Goal: Task Accomplishment & Management: Use online tool/utility

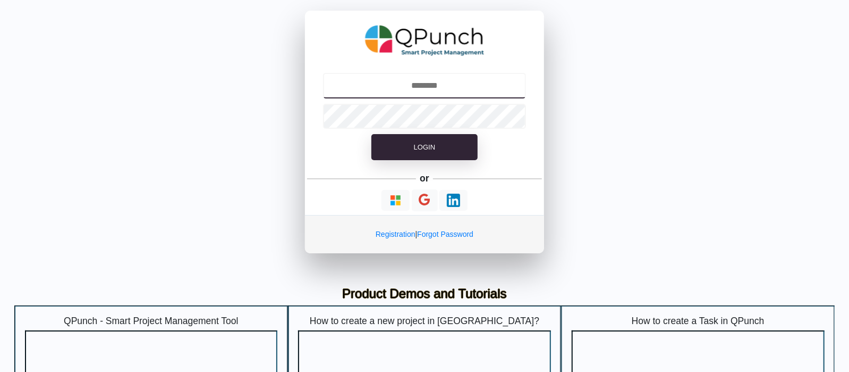
click at [433, 94] on input "text" at bounding box center [425, 86] width 204 height 26
type input "**********"
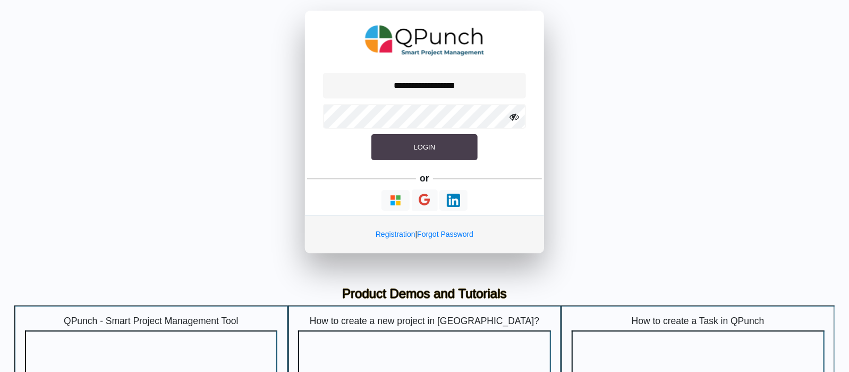
click at [402, 148] on button "Login" at bounding box center [425, 147] width 106 height 27
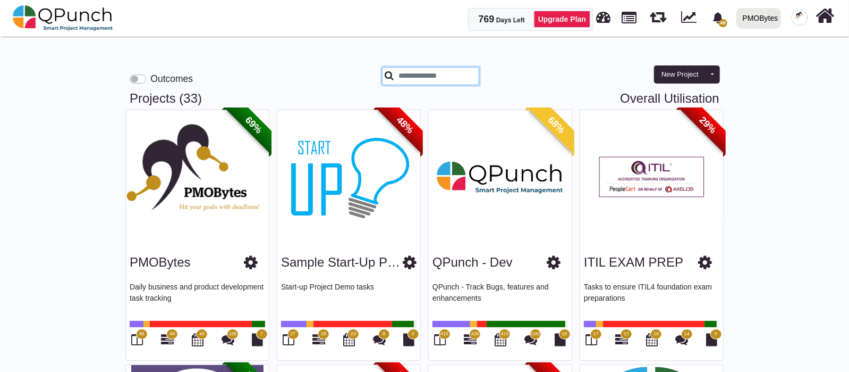
click at [440, 69] on input "text" at bounding box center [430, 76] width 97 height 18
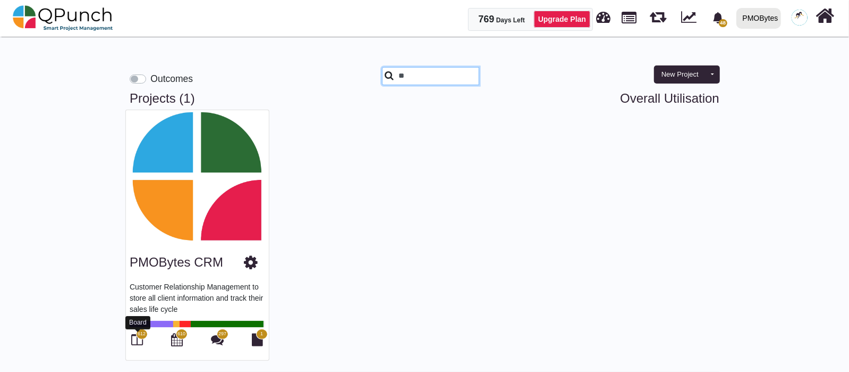
type input "**"
click at [134, 339] on icon at bounding box center [138, 339] width 12 height 13
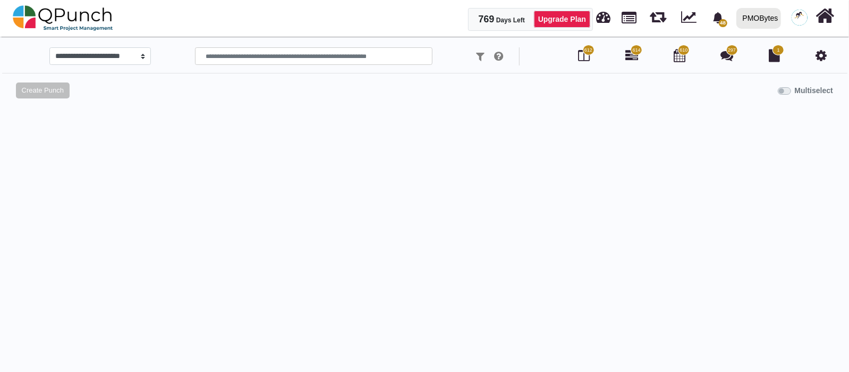
select select "*********"
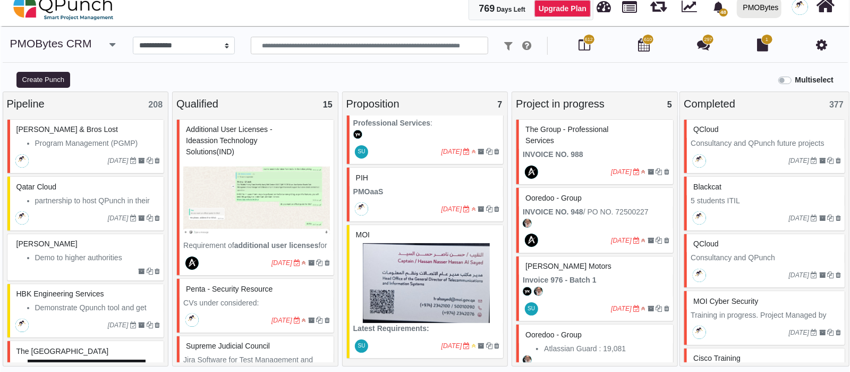
scroll to position [352, 0]
click at [415, 298] on img at bounding box center [426, 282] width 147 height 80
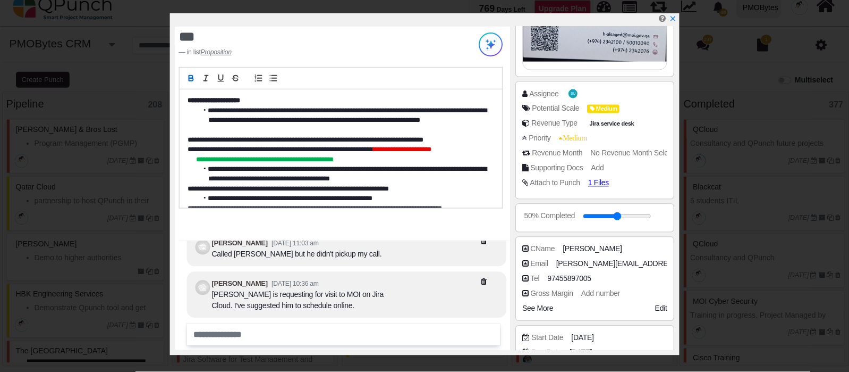
scroll to position [132, 0]
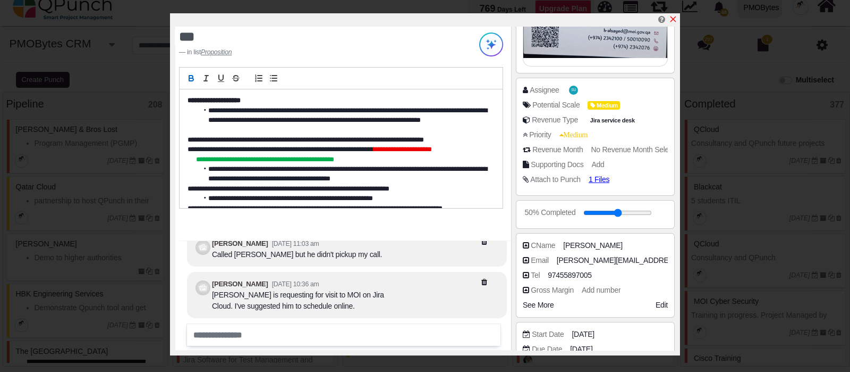
click at [675, 22] on icon "x" at bounding box center [673, 19] width 9 height 9
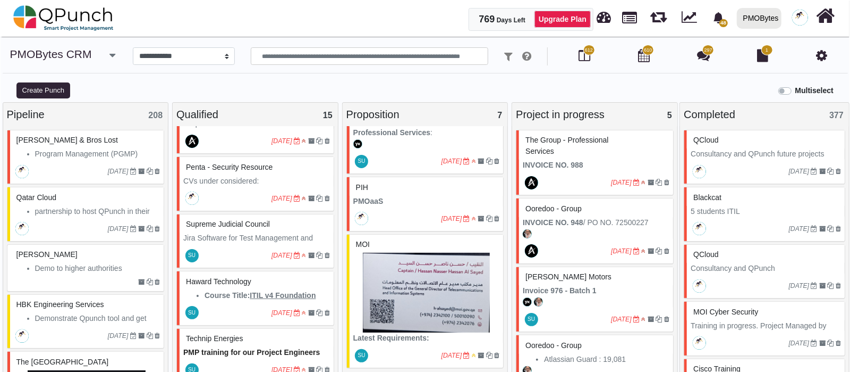
scroll to position [199, 0]
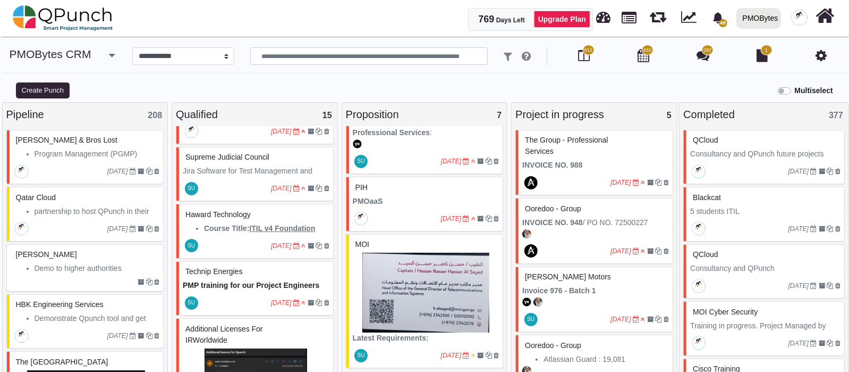
click at [234, 233] on div "[DATE]" at bounding box center [256, 245] width 154 height 24
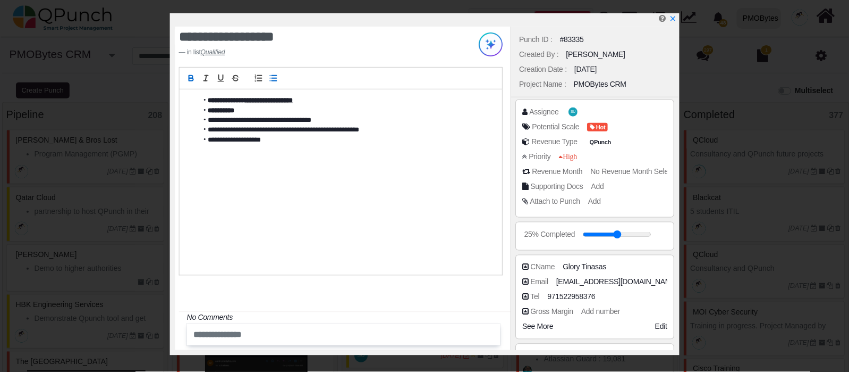
scroll to position [66, 0]
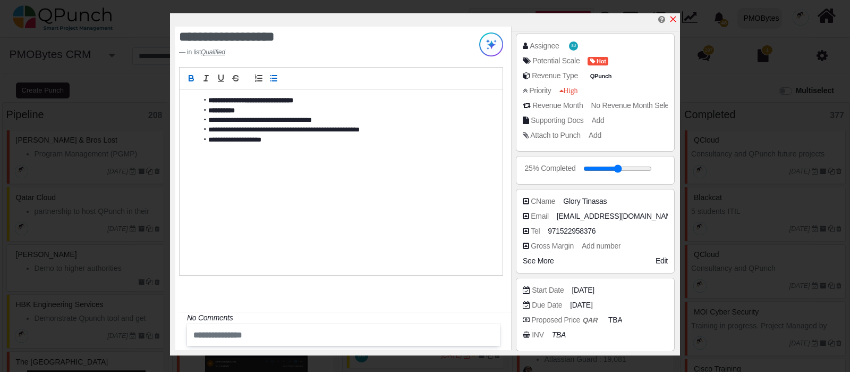
click at [675, 19] on icon "x" at bounding box center [674, 19] width 6 height 6
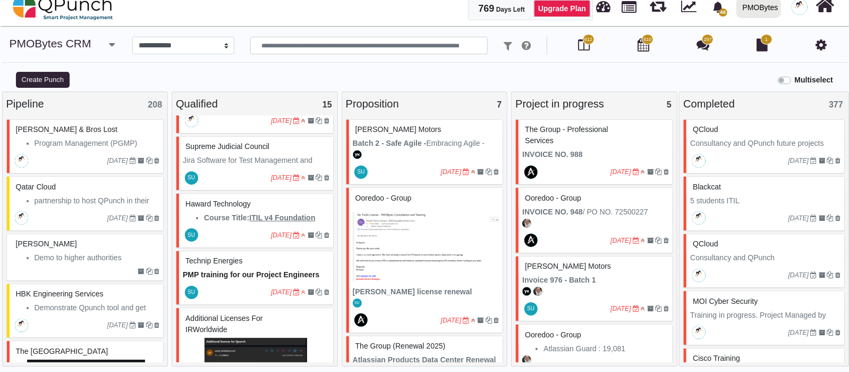
click at [237, 289] on div at bounding box center [235, 291] width 71 height 17
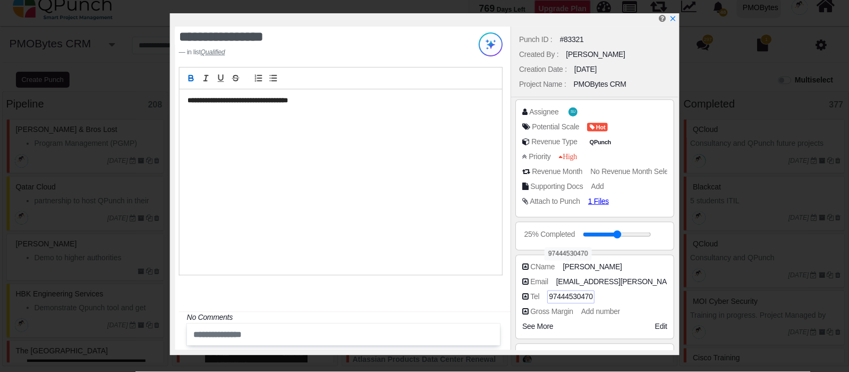
scroll to position [66, 0]
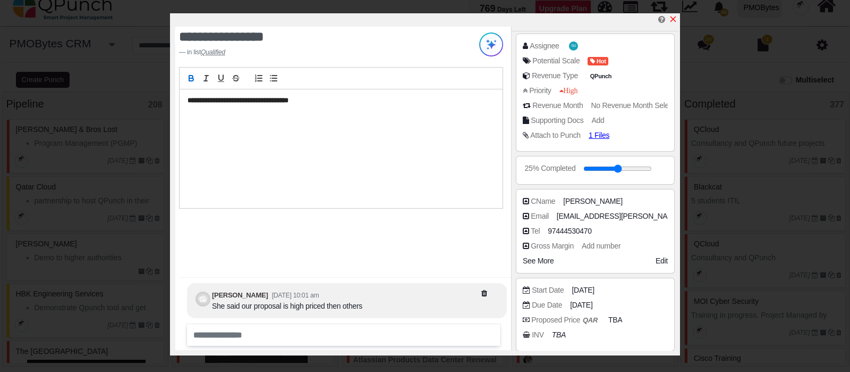
click at [675, 21] on icon "x" at bounding box center [674, 19] width 6 height 6
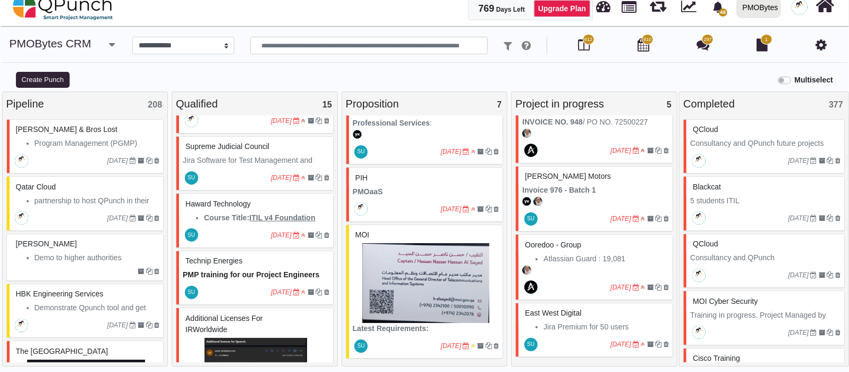
scroll to position [352, 0]
click at [271, 216] on u "ITIL v4 Foundation" at bounding box center [282, 217] width 66 height 9
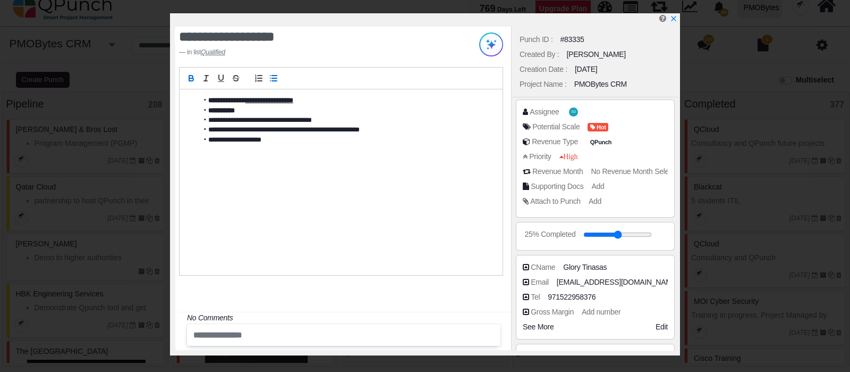
click at [641, 169] on span "No Revenue Month Selected" at bounding box center [636, 171] width 91 height 9
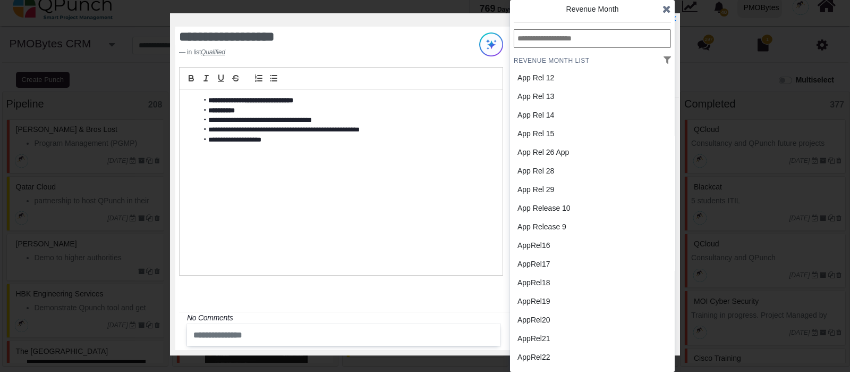
click at [669, 14] on icon at bounding box center [667, 9] width 9 height 11
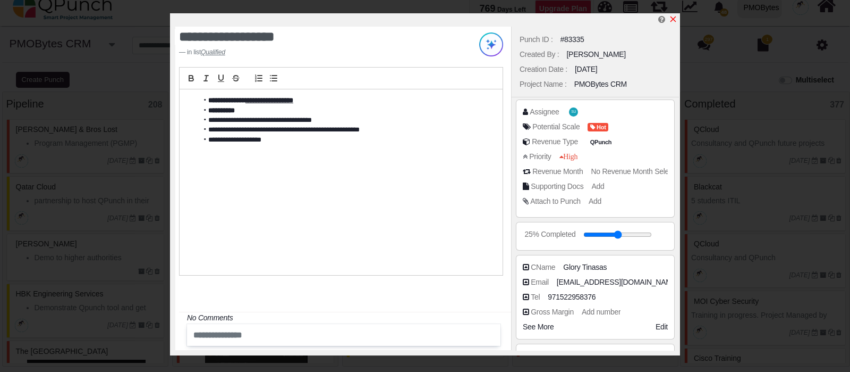
click at [675, 20] on icon "x" at bounding box center [673, 19] width 9 height 9
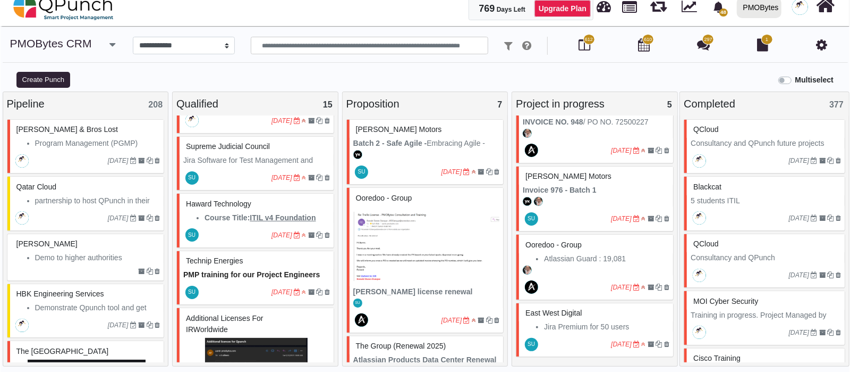
scroll to position [265, 0]
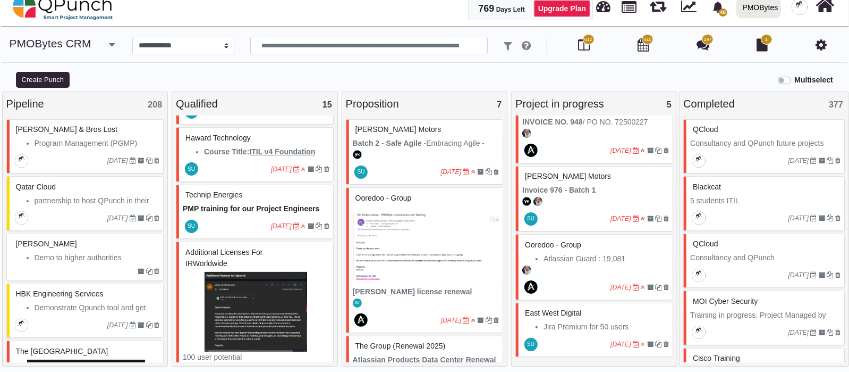
click at [237, 221] on div at bounding box center [235, 225] width 71 height 17
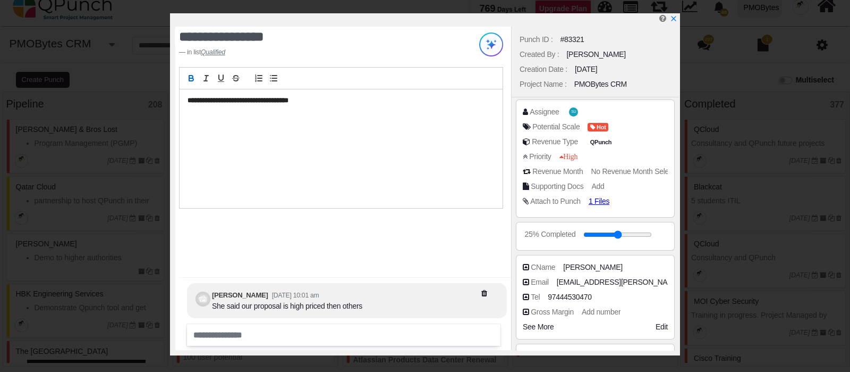
click at [322, 155] on div "**********" at bounding box center [341, 148] width 323 height 119
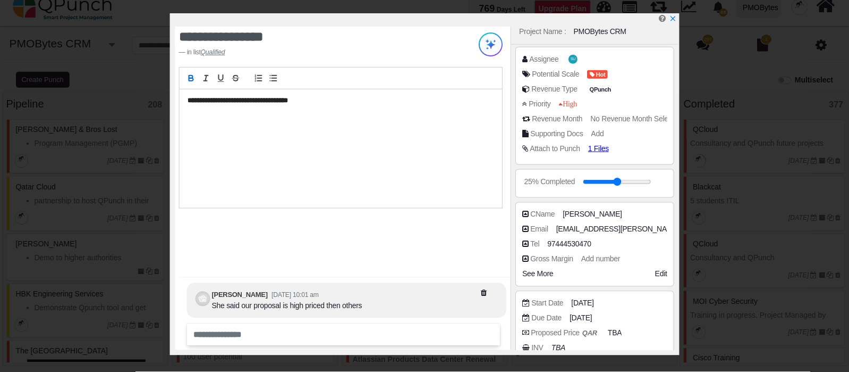
scroll to position [124, 0]
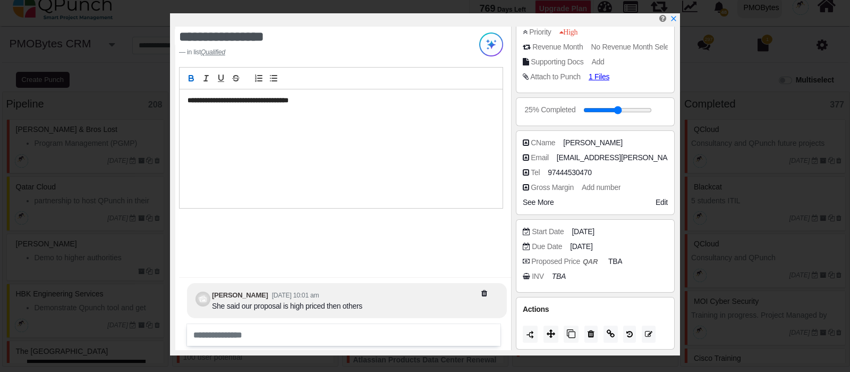
click at [530, 205] on span "See More" at bounding box center [538, 202] width 31 height 9
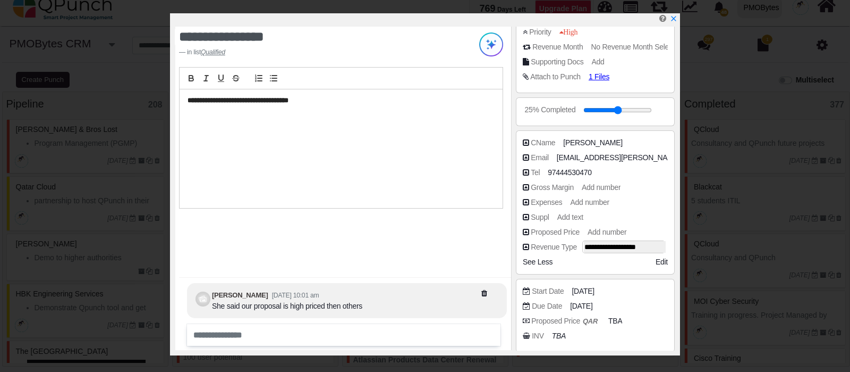
click at [641, 247] on select "**********" at bounding box center [625, 247] width 82 height 12
select select "********"
click at [584, 241] on select "**********" at bounding box center [625, 247] width 82 height 12
click at [674, 18] on icon "x" at bounding box center [673, 19] width 9 height 9
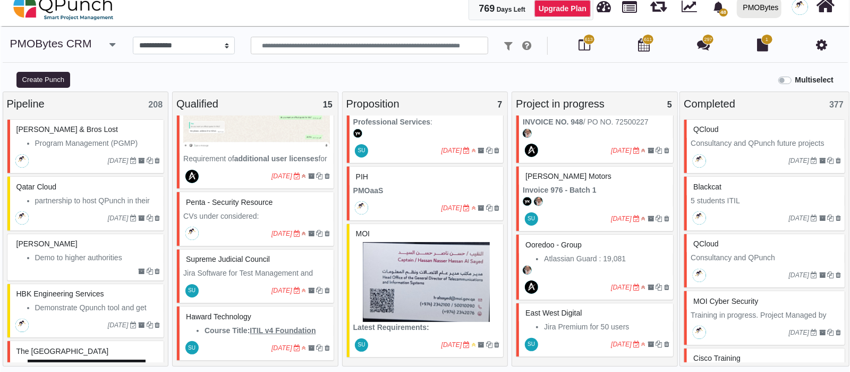
scroll to position [66, 0]
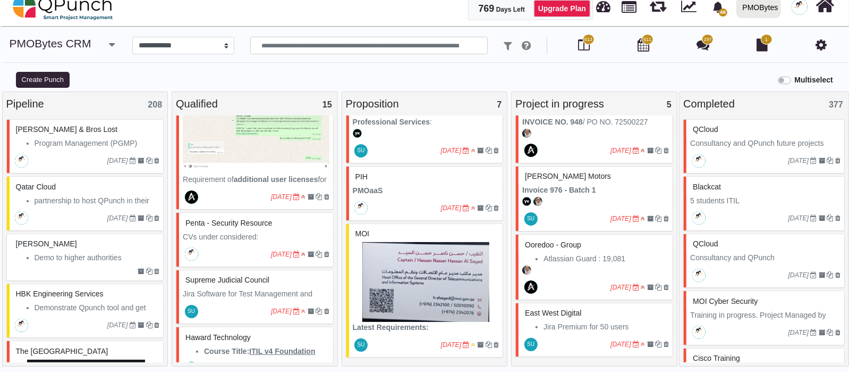
click at [227, 299] on div "[DATE]" at bounding box center [256, 311] width 154 height 24
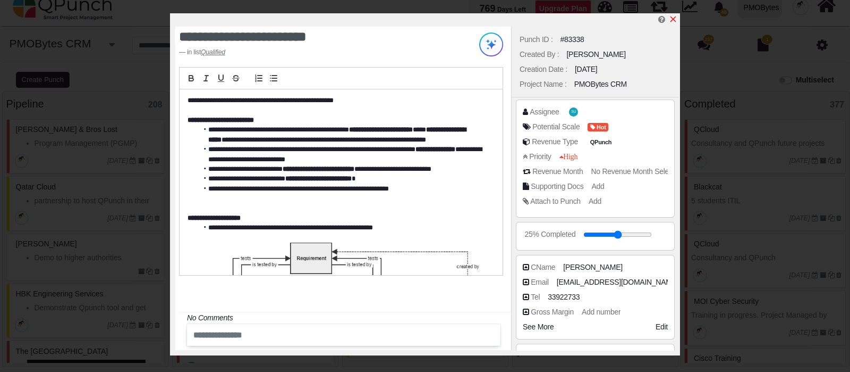
click at [672, 18] on icon "x" at bounding box center [673, 19] width 9 height 9
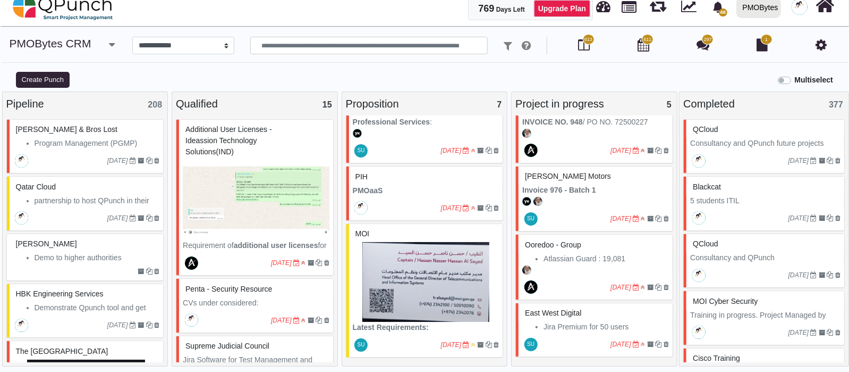
click at [109, 44] on icon "button" at bounding box center [112, 44] width 6 height 11
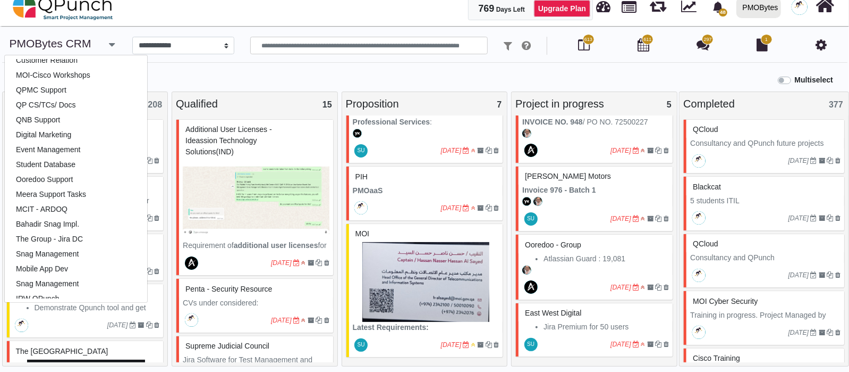
scroll to position [133, 0]
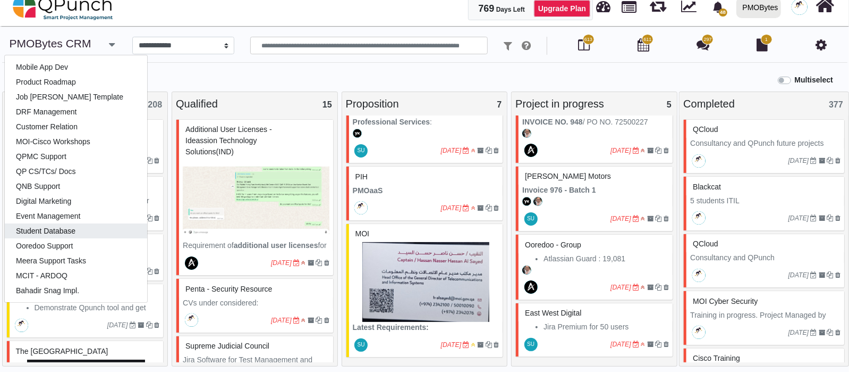
click at [82, 234] on link "Student Database" at bounding box center [76, 230] width 142 height 15
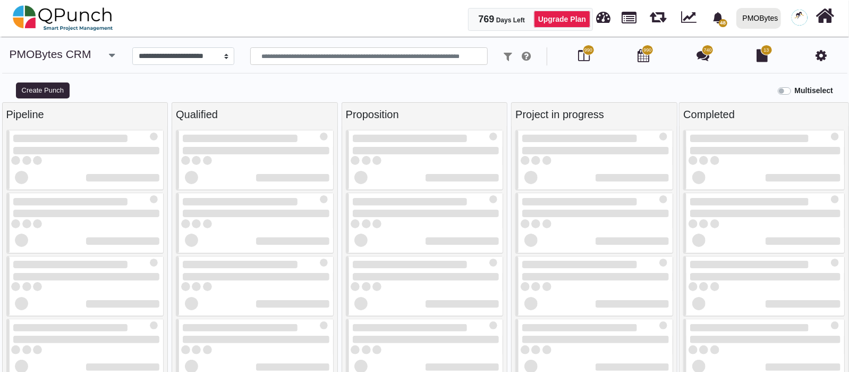
select select "*******"
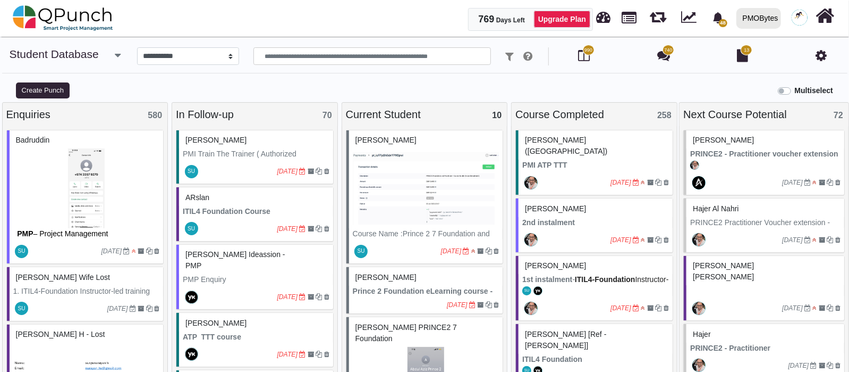
click at [256, 214] on strong "ITIL4 Foundation Course" at bounding box center [227, 211] width 88 height 9
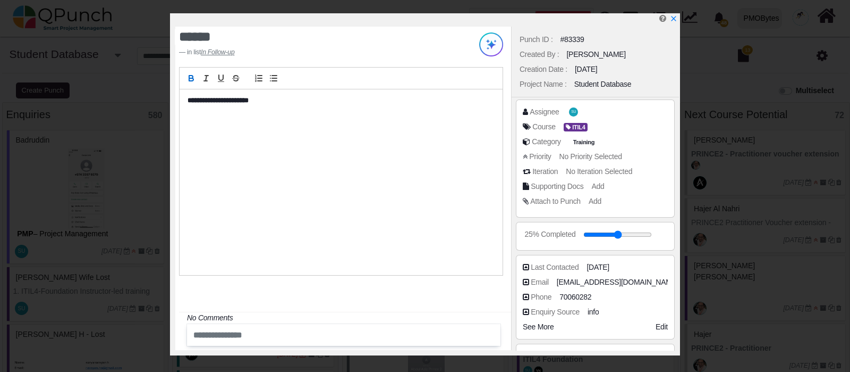
scroll to position [66, 0]
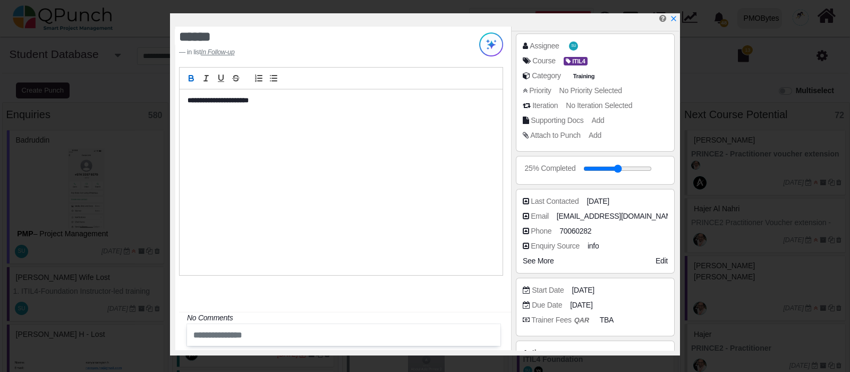
click at [545, 259] on span "See More" at bounding box center [538, 260] width 31 height 9
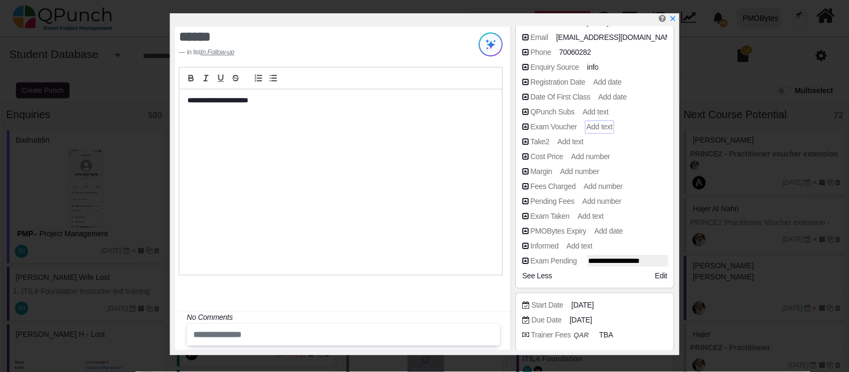
scroll to position [265, 0]
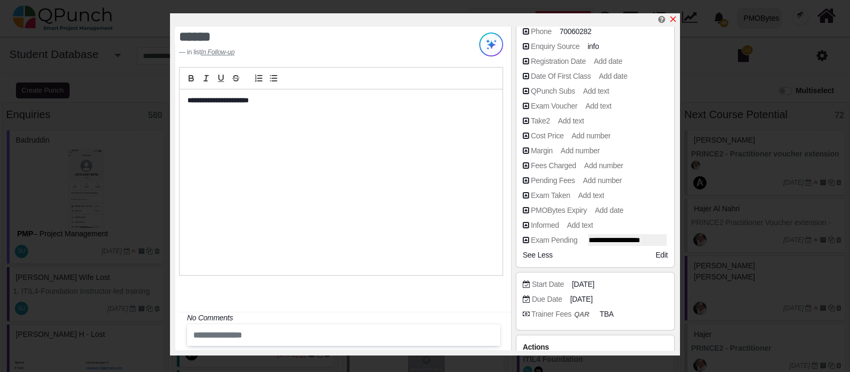
click at [672, 22] on icon "x" at bounding box center [673, 19] width 9 height 9
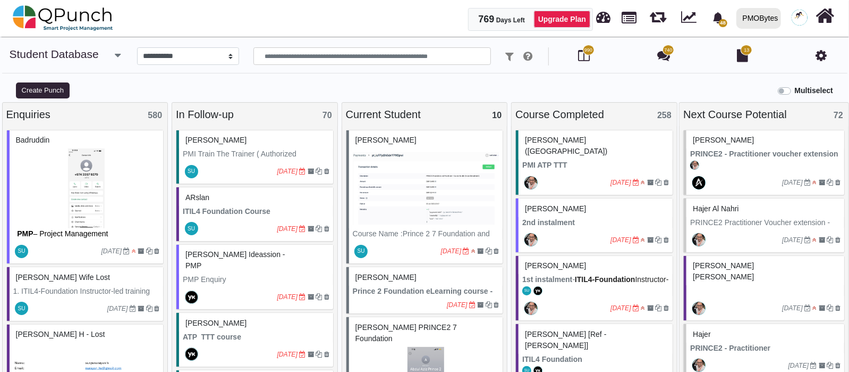
click at [249, 199] on div "ARslan" at bounding box center [256, 197] width 147 height 16
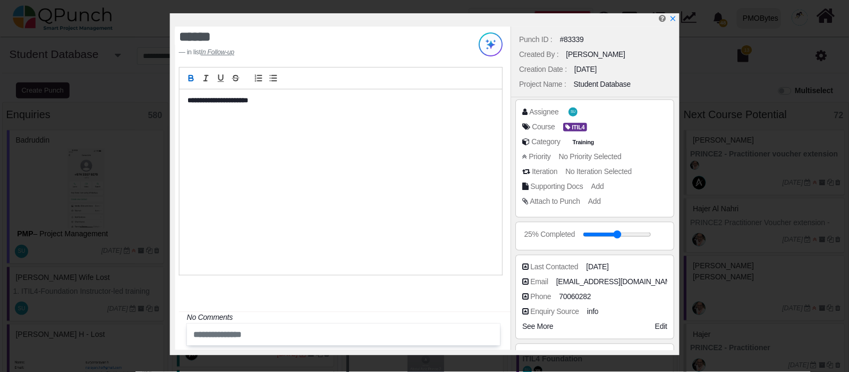
scroll to position [66, 0]
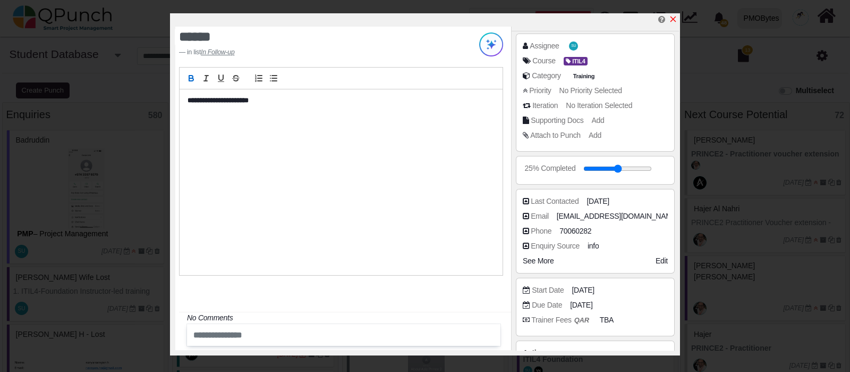
click at [672, 23] on link at bounding box center [673, 19] width 9 height 9
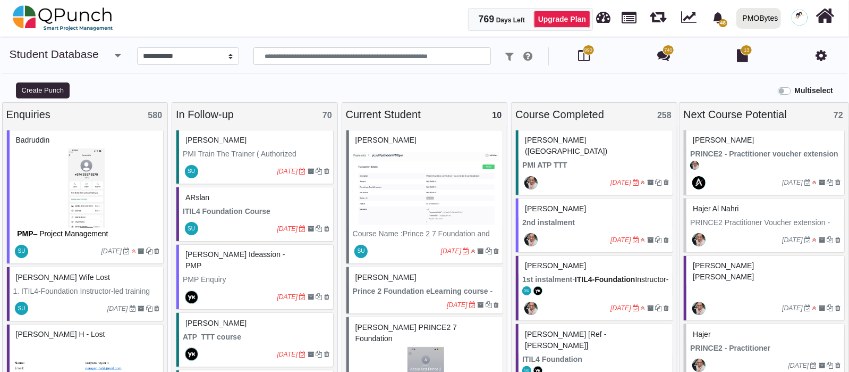
click at [221, 151] on p "PMI Train The Trainer ( Authorized Instructor)" at bounding box center [256, 159] width 147 height 22
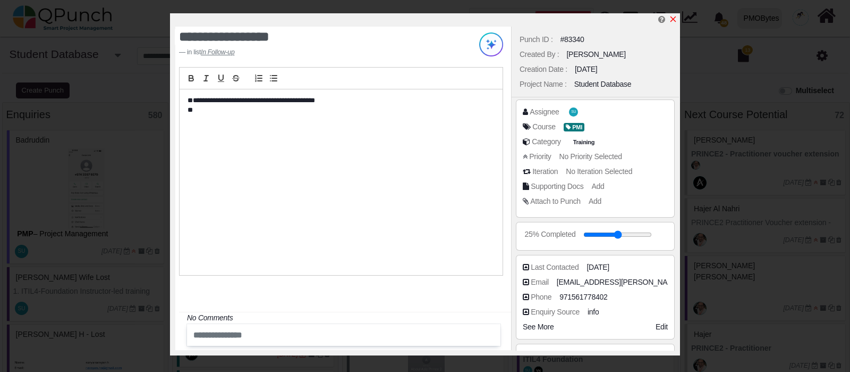
click at [676, 20] on icon "x" at bounding box center [673, 19] width 9 height 9
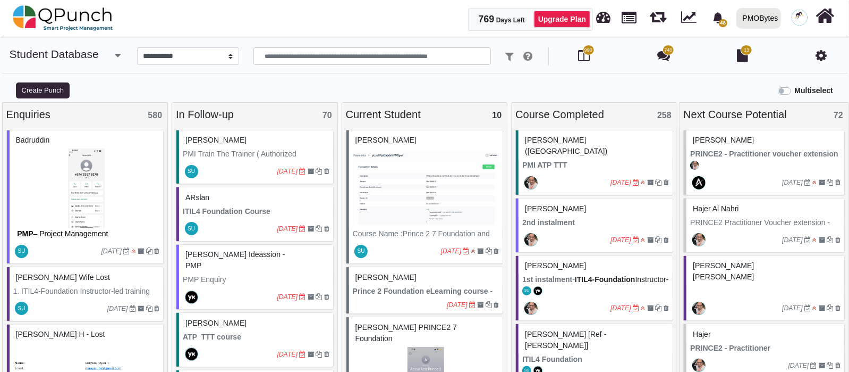
click at [238, 187] on div "ARslan" at bounding box center [256, 196] width 154 height 19
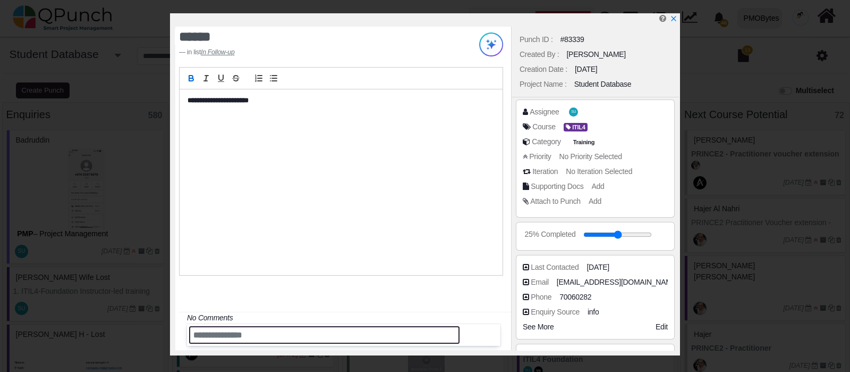
click at [203, 338] on input "text" at bounding box center [324, 335] width 271 height 18
type input "**********"
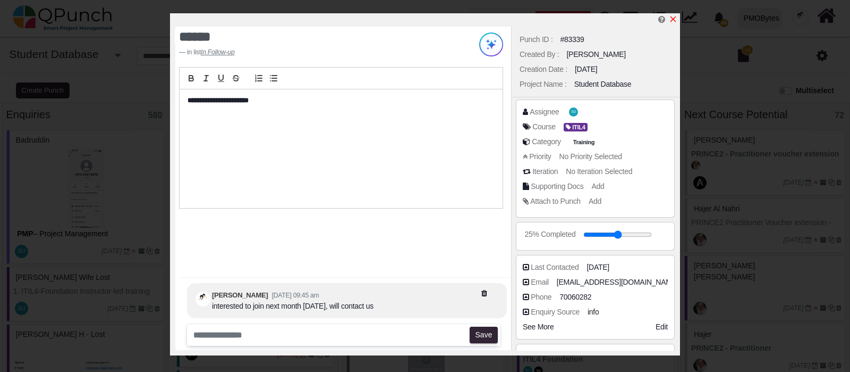
click at [675, 19] on icon "x" at bounding box center [673, 19] width 9 height 9
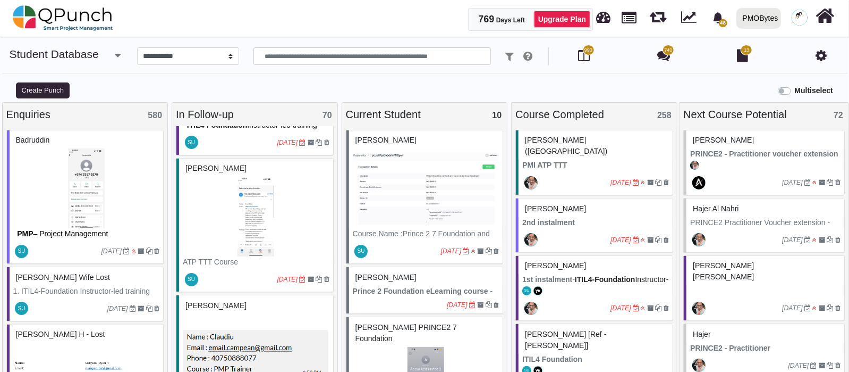
scroll to position [598, 0]
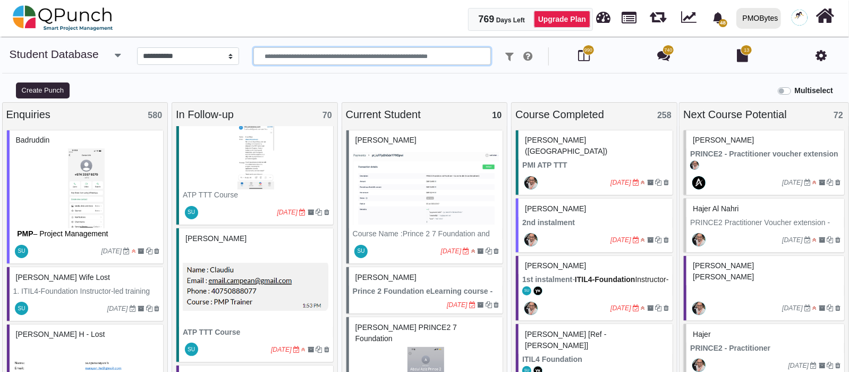
click at [351, 57] on input "text" at bounding box center [373, 56] width 238 height 18
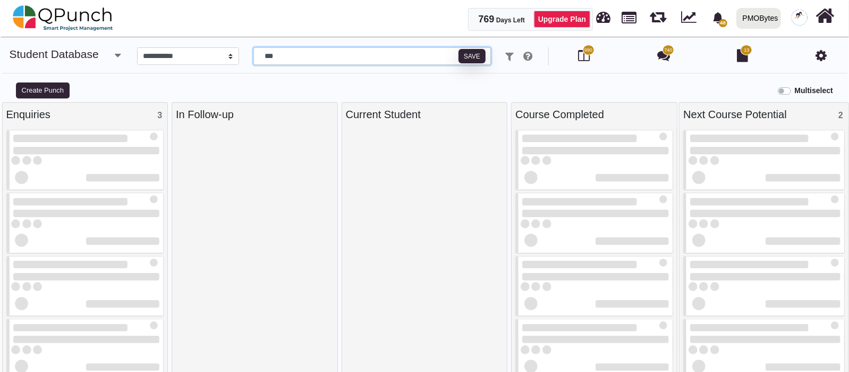
scroll to position [7, 0]
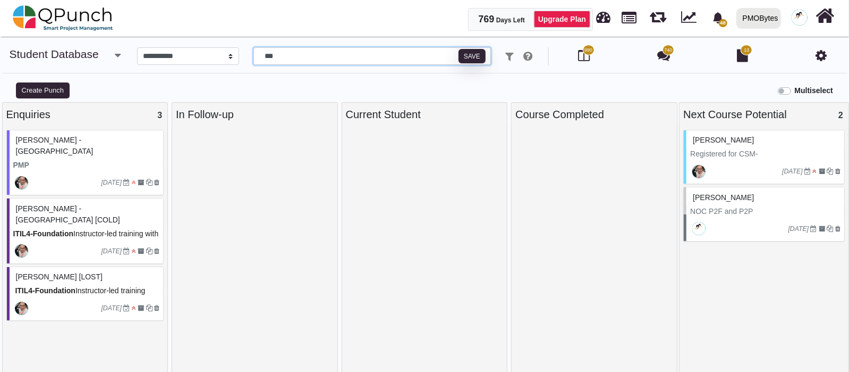
type input "***"
